Goal: Transaction & Acquisition: Subscribe to service/newsletter

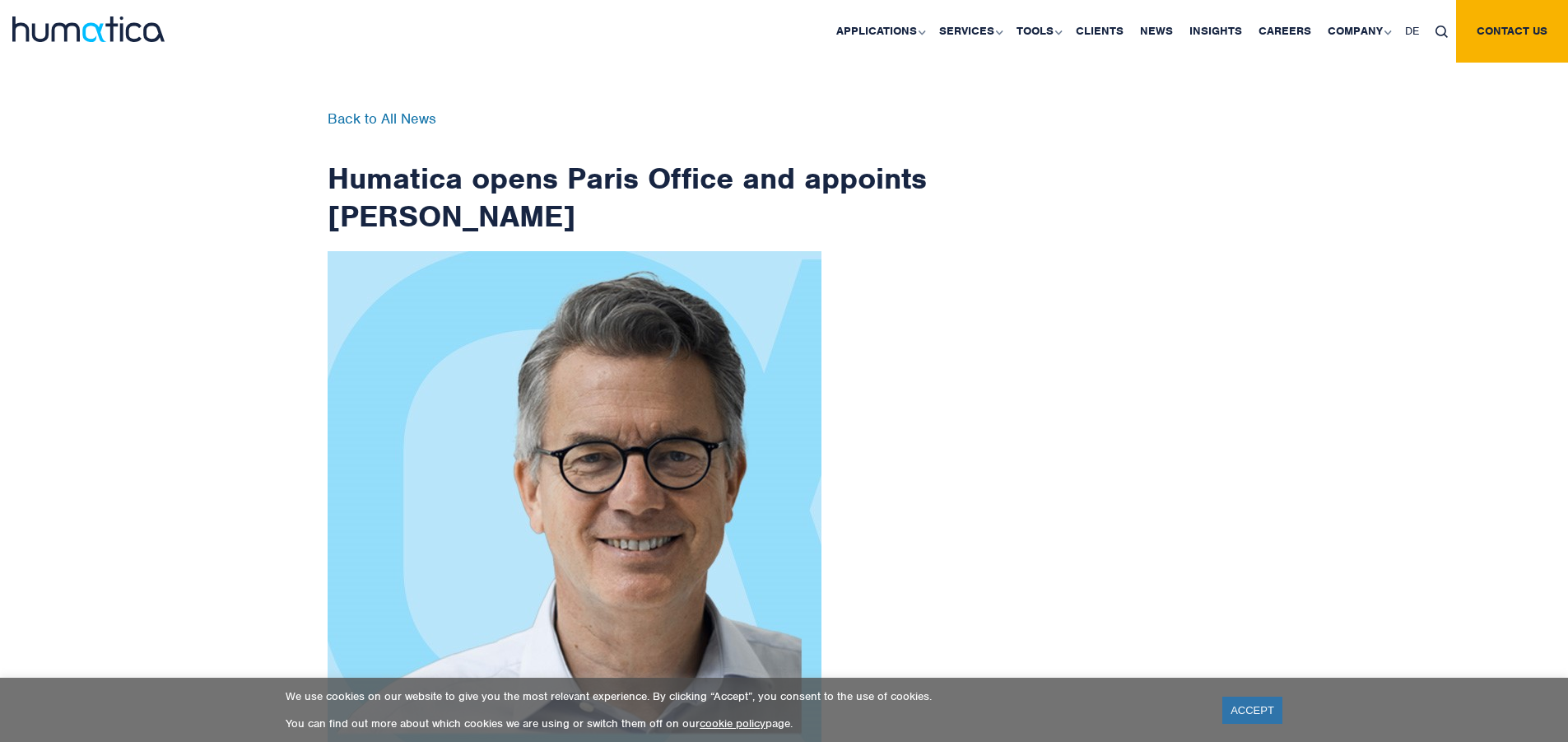
scroll to position [2627, 0]
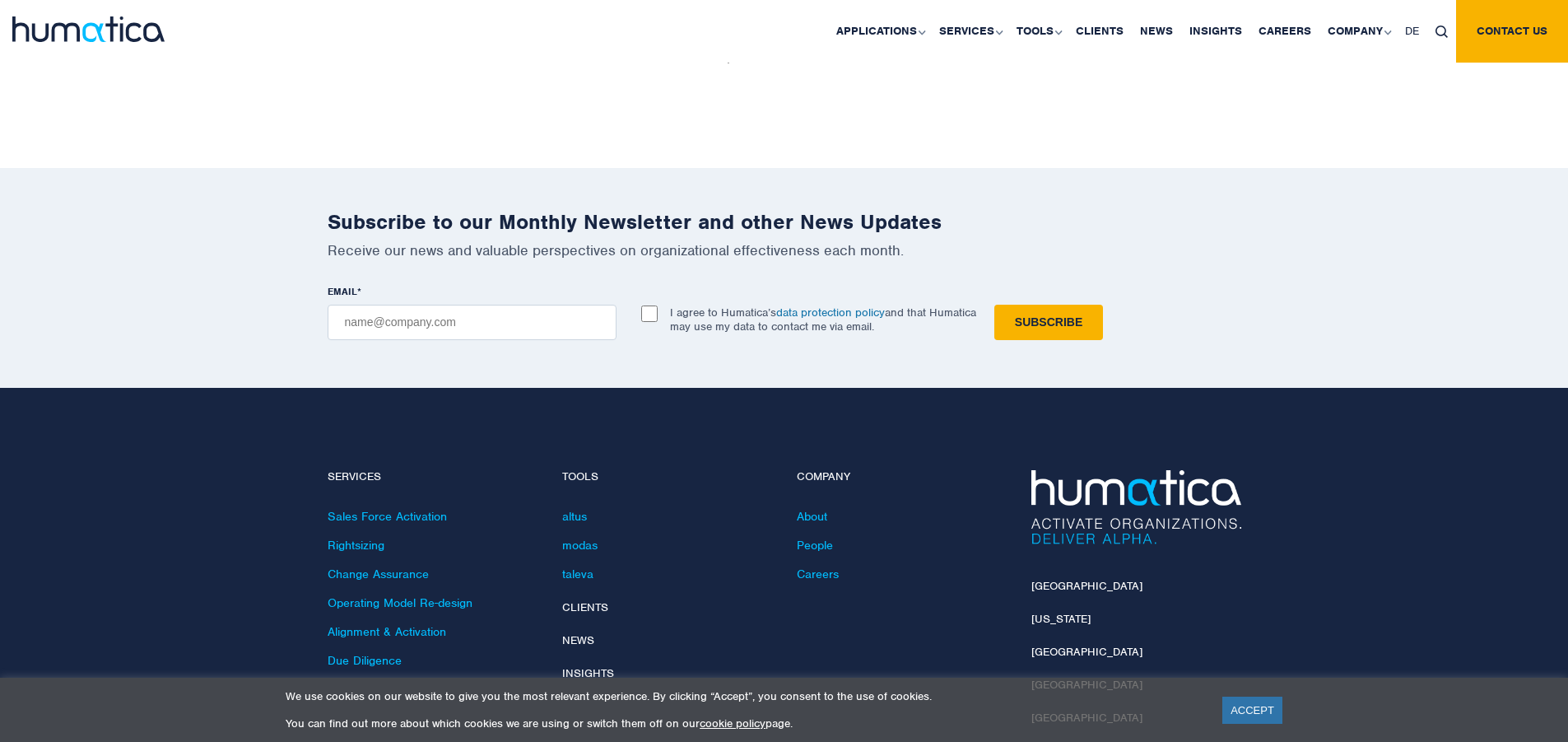
checkbox input "true"
type input "[EMAIL_ADDRESS][DOMAIN_NAME]"
click at [994, 305] on input "Subscribe" at bounding box center [1048, 323] width 108 height 36
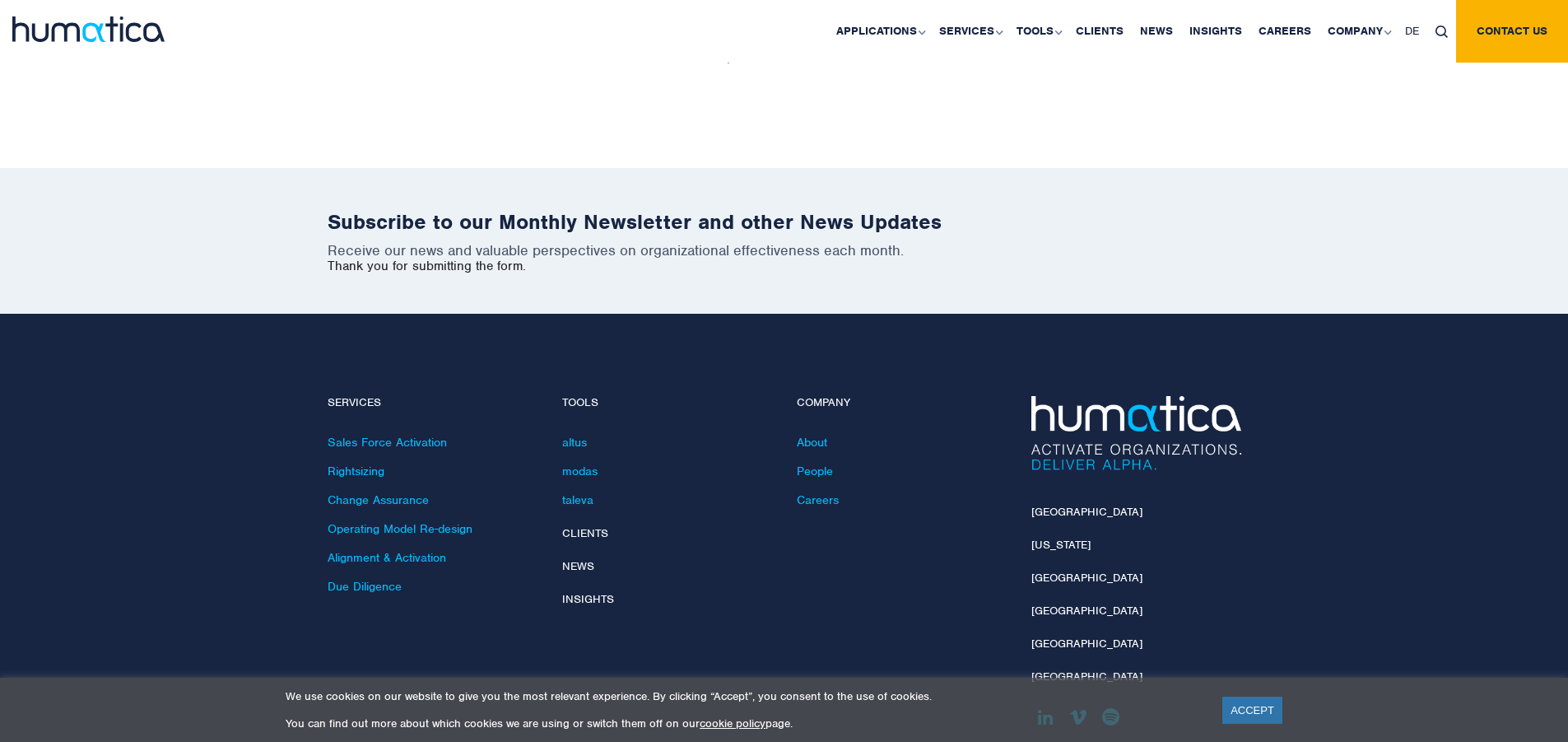
scroll to position [2553, 0]
